Goal: Task Accomplishment & Management: Complete application form

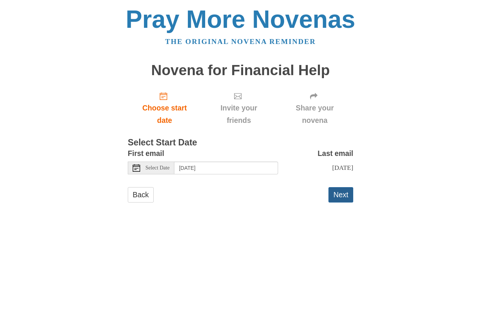
click at [343, 194] on button "Next" at bounding box center [340, 194] width 25 height 15
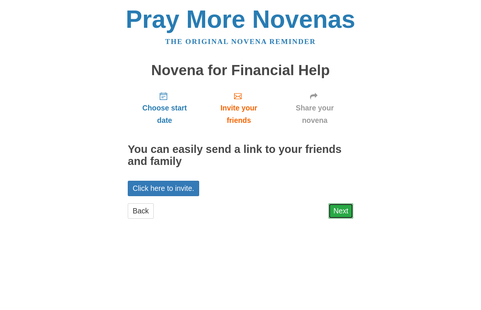
click at [343, 211] on link "Next" at bounding box center [340, 210] width 25 height 15
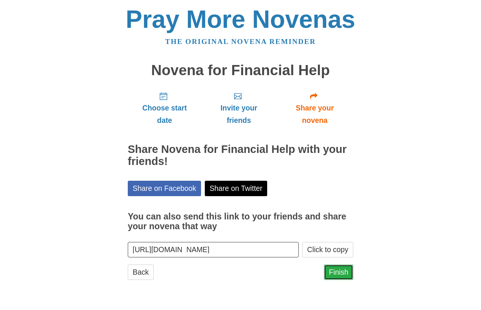
click at [334, 268] on link "Finish" at bounding box center [338, 271] width 29 height 15
